Goal: Complete application form

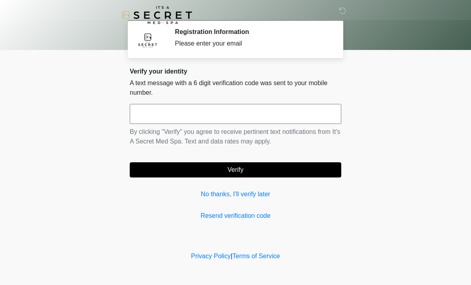
click at [272, 114] on input "text" at bounding box center [236, 114] width 212 height 20
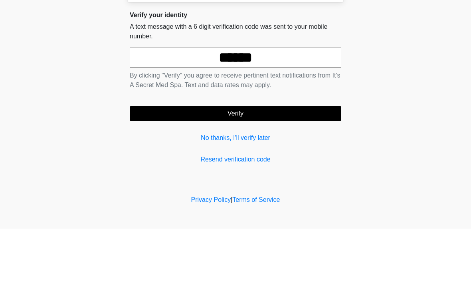
type input "******"
click at [280, 162] on button "Verify" at bounding box center [236, 169] width 212 height 15
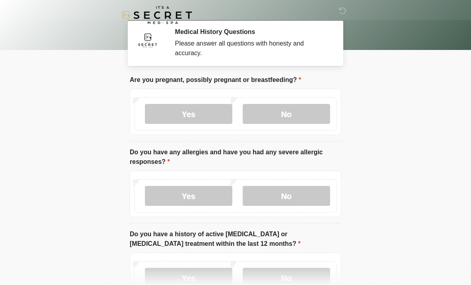
click at [307, 113] on label "No" at bounding box center [286, 114] width 87 height 20
click at [307, 122] on label "No" at bounding box center [286, 114] width 87 height 20
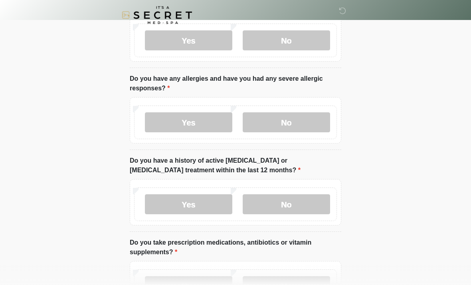
scroll to position [75, 0]
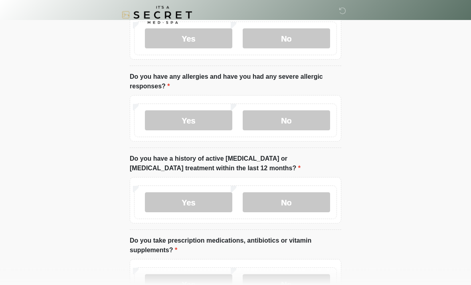
click at [312, 122] on label "No" at bounding box center [286, 121] width 87 height 20
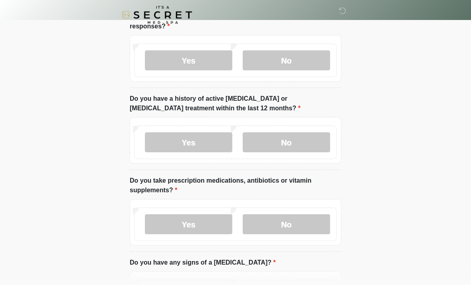
click at [323, 139] on label "No" at bounding box center [286, 143] width 87 height 20
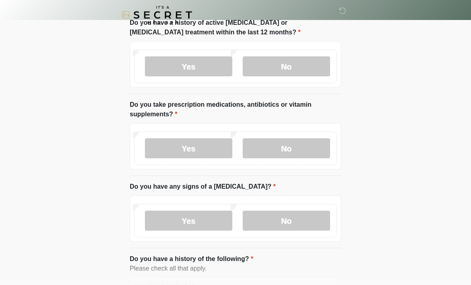
click at [313, 147] on label "No" at bounding box center [286, 149] width 87 height 20
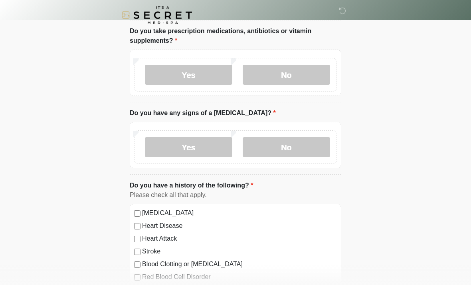
click at [303, 152] on label "No" at bounding box center [286, 147] width 87 height 20
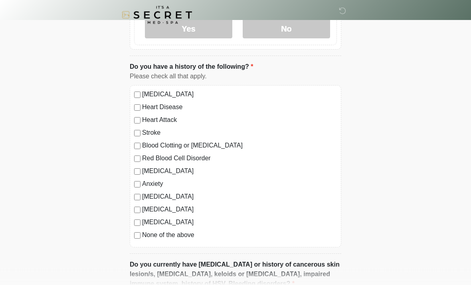
scroll to position [403, 0]
click at [189, 235] on label "None of the above" at bounding box center [239, 235] width 195 height 10
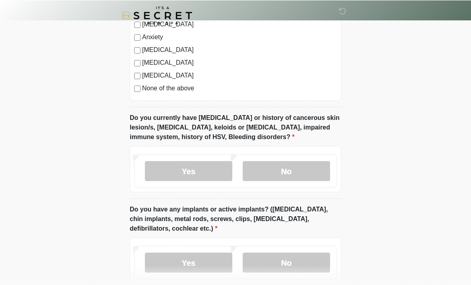
click at [309, 174] on label "No" at bounding box center [286, 170] width 87 height 20
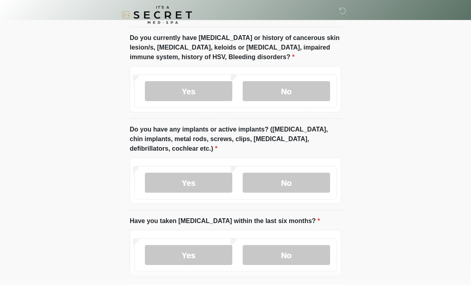
click at [306, 178] on label "No" at bounding box center [286, 183] width 87 height 20
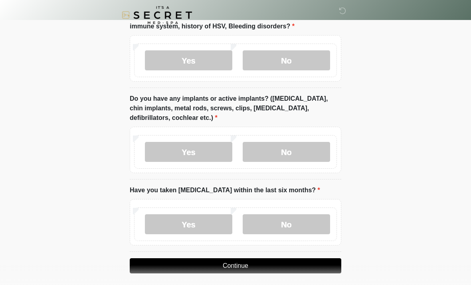
scroll to position [665, 0]
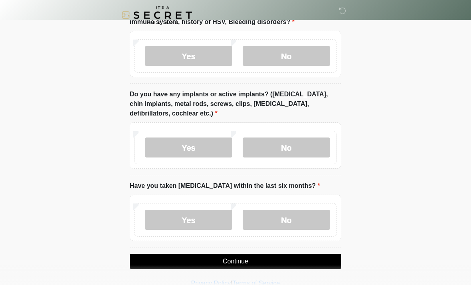
click at [297, 220] on label "No" at bounding box center [286, 220] width 87 height 20
click at [306, 261] on button "Continue" at bounding box center [236, 260] width 212 height 15
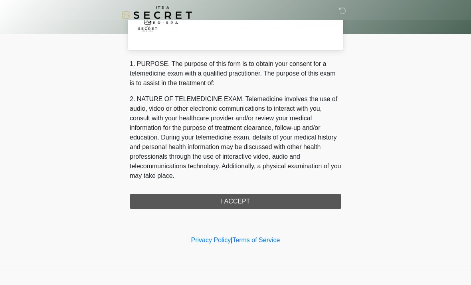
scroll to position [0, 0]
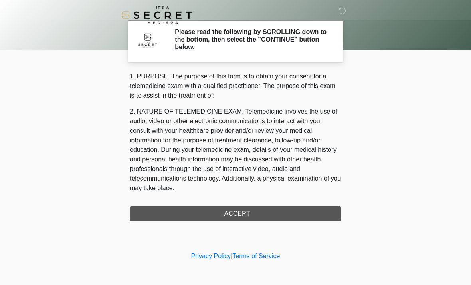
click at [289, 215] on div "1. PURPOSE. The purpose of this form is to obtain your consent for a telemedici…" at bounding box center [236, 146] width 212 height 150
click at [272, 216] on div "1. PURPOSE. The purpose of this form is to obtain your consent for a telemedici…" at bounding box center [236, 146] width 212 height 150
click at [289, 213] on div "1. PURPOSE. The purpose of this form is to obtain your consent for a telemedici…" at bounding box center [236, 146] width 212 height 150
click at [245, 212] on div "1. PURPOSE. The purpose of this form is to obtain your consent for a telemedici…" at bounding box center [236, 146] width 212 height 150
click at [303, 213] on div "1. PURPOSE. The purpose of this form is to obtain your consent for a telemedici…" at bounding box center [236, 146] width 212 height 150
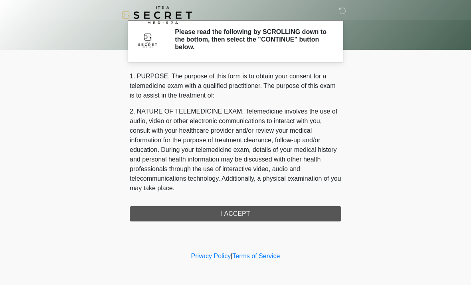
click at [303, 212] on div "1. PURPOSE. The purpose of this form is to obtain your consent for a telemedici…" at bounding box center [236, 146] width 212 height 150
click at [294, 217] on div "1. PURPOSE. The purpose of this form is to obtain your consent for a telemedici…" at bounding box center [236, 146] width 212 height 150
click at [293, 217] on div "1. PURPOSE. The purpose of this form is to obtain your consent for a telemedici…" at bounding box center [236, 146] width 212 height 150
click at [247, 208] on div "1. PURPOSE. The purpose of this form is to obtain your consent for a telemedici…" at bounding box center [236, 146] width 212 height 150
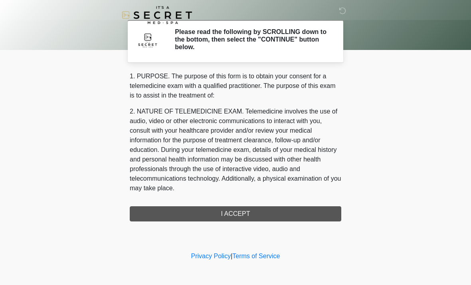
click at [315, 214] on div "1. PURPOSE. The purpose of this form is to obtain your consent for a telemedici…" at bounding box center [236, 146] width 212 height 150
click at [315, 213] on div "1. PURPOSE. The purpose of this form is to obtain your consent for a telemedici…" at bounding box center [236, 146] width 212 height 150
click at [323, 36] on h2 "Please read the following by SCROLLING down to the bottom, then select the "CON…" at bounding box center [252, 39] width 154 height 23
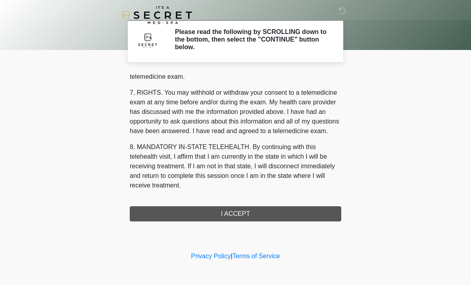
click at [317, 211] on div "1. PURPOSE. The purpose of this form is to obtain your consent for a telemedici…" at bounding box center [236, 146] width 212 height 150
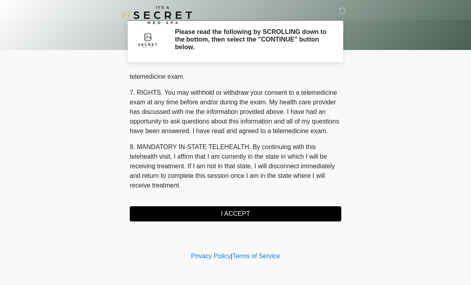
click at [317, 211] on button "I ACCEPT" at bounding box center [236, 213] width 212 height 15
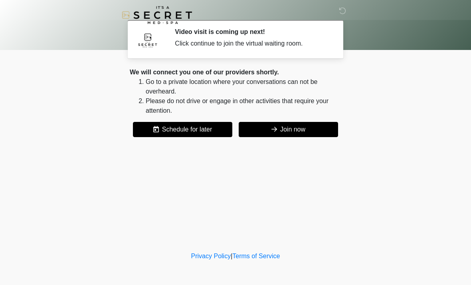
click at [323, 130] on button "Join now" at bounding box center [288, 129] width 99 height 15
